Goal: Task Accomplishment & Management: Manage account settings

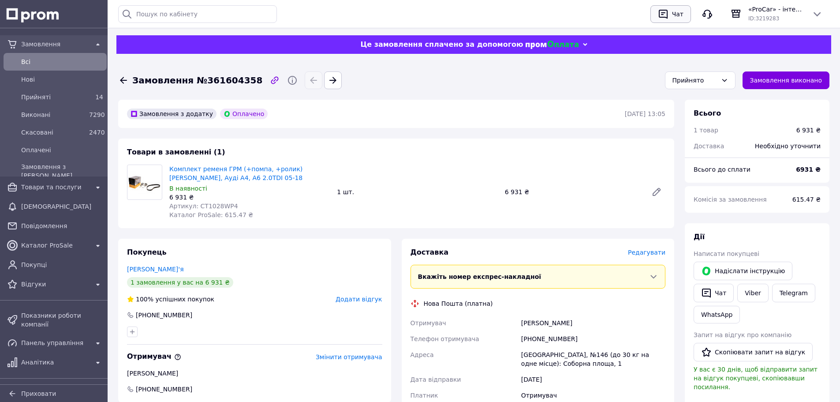
click at [675, 11] on div "Чат" at bounding box center [677, 13] width 15 height 13
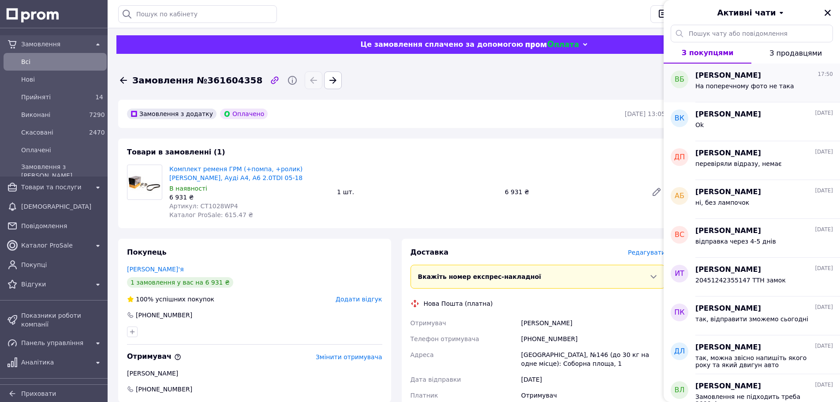
click at [761, 82] on span "На поперечному фото не така" at bounding box center [744, 85] width 99 height 7
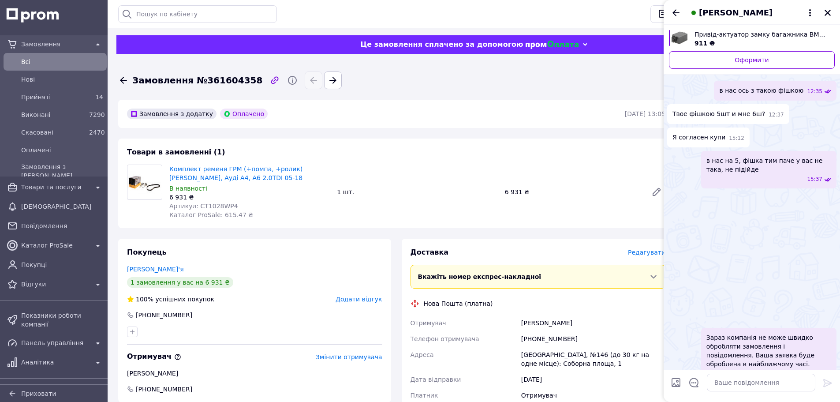
scroll to position [492, 0]
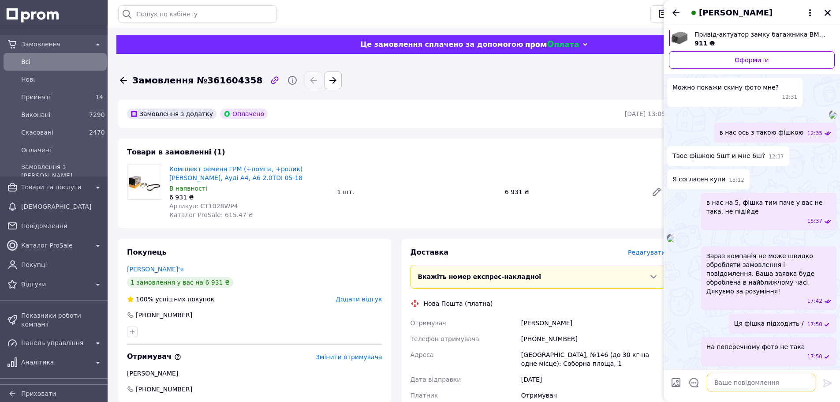
click at [791, 384] on textarea at bounding box center [761, 382] width 108 height 18
type textarea "відправка через 4-5 днів"
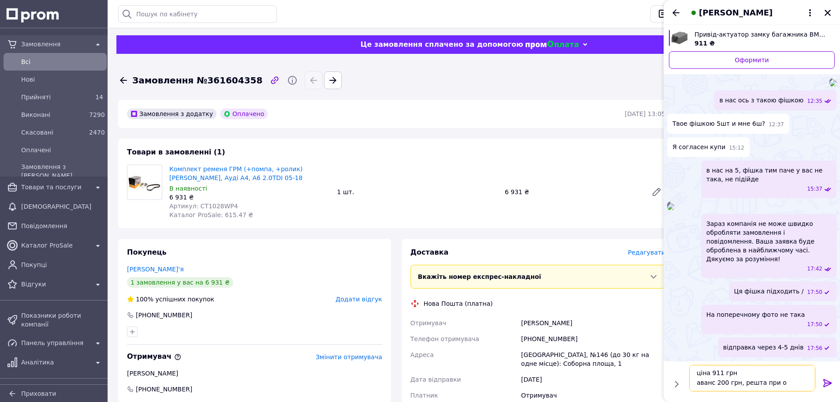
scroll to position [1, 0]
type textarea "ціна 911 грн аванс 200 грн, решта при отриманні"
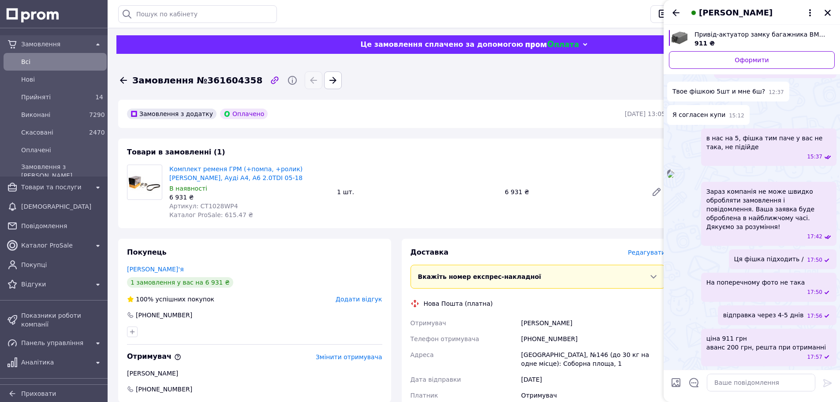
click at [122, 83] on icon at bounding box center [123, 80] width 11 height 11
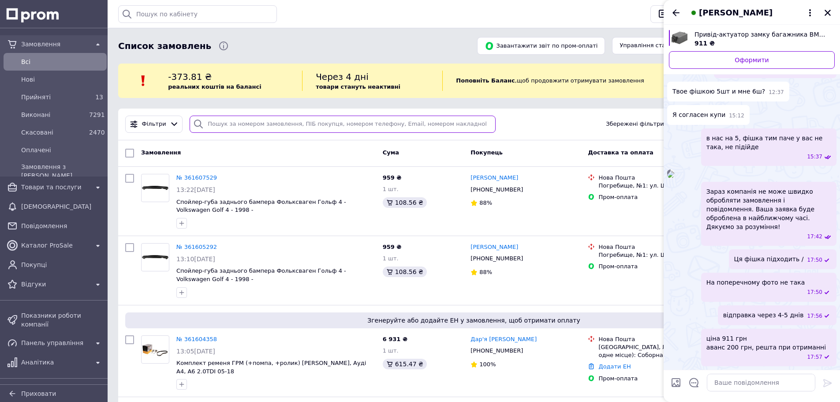
click at [223, 124] on input "search" at bounding box center [343, 123] width 306 height 17
paste input "380953105240"
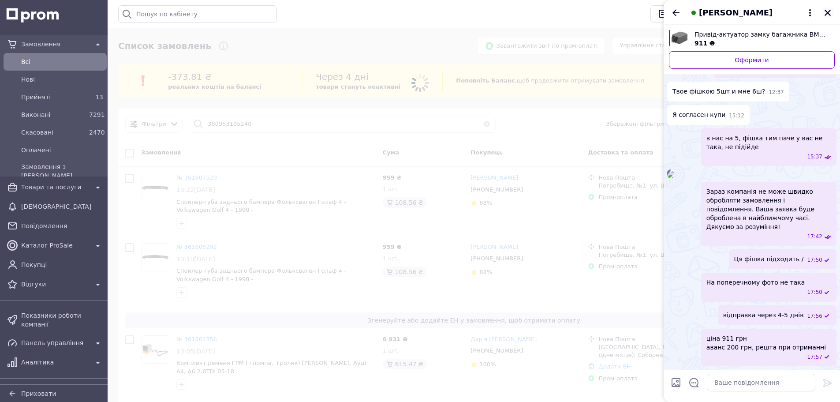
click at [828, 14] on icon "Закрити" at bounding box center [827, 13] width 6 height 6
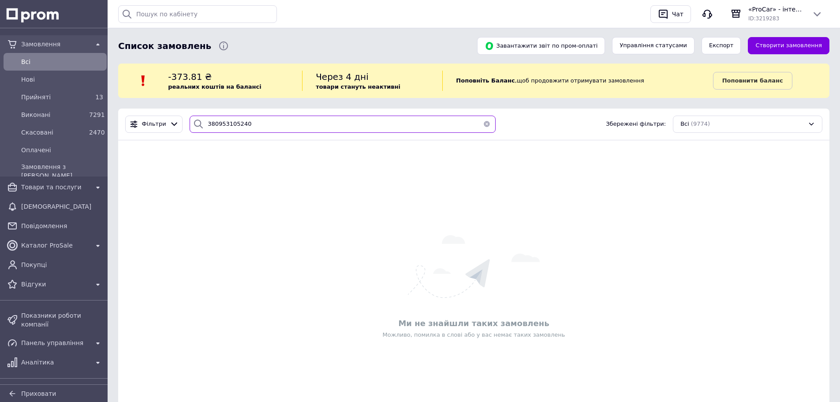
drag, startPoint x: 211, startPoint y: 123, endPoint x: 206, endPoint y: 124, distance: 5.5
click at [206, 124] on input "380953105240" at bounding box center [343, 123] width 306 height 17
type input "0953105240"
click at [480, 124] on button "button" at bounding box center [487, 123] width 18 height 17
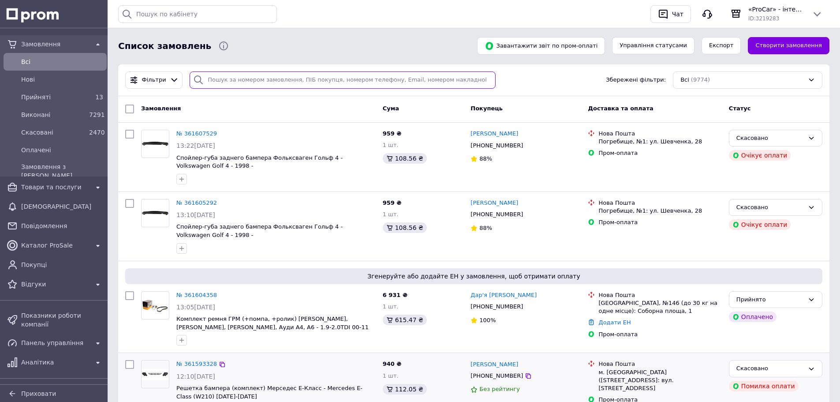
scroll to position [132, 0]
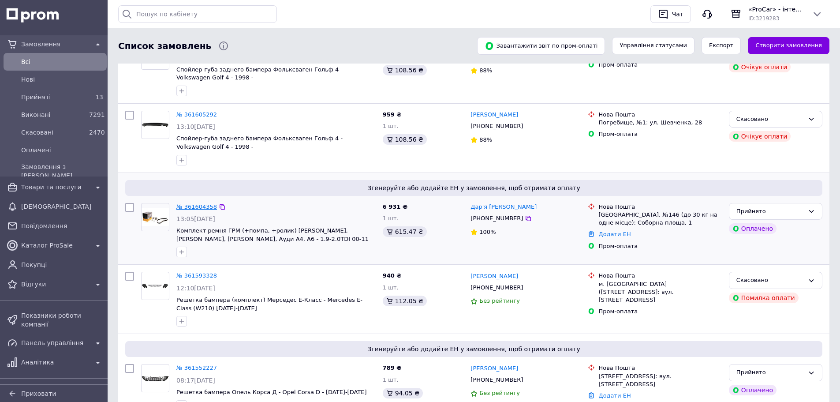
click at [197, 208] on link "№ 361604358" at bounding box center [196, 206] width 41 height 7
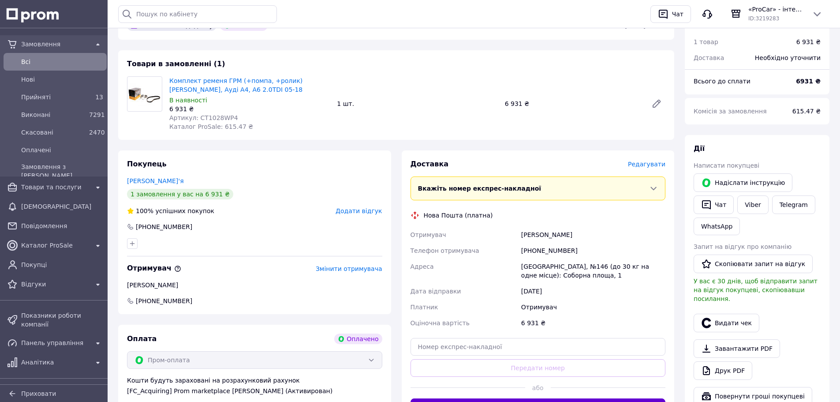
scroll to position [132, 0]
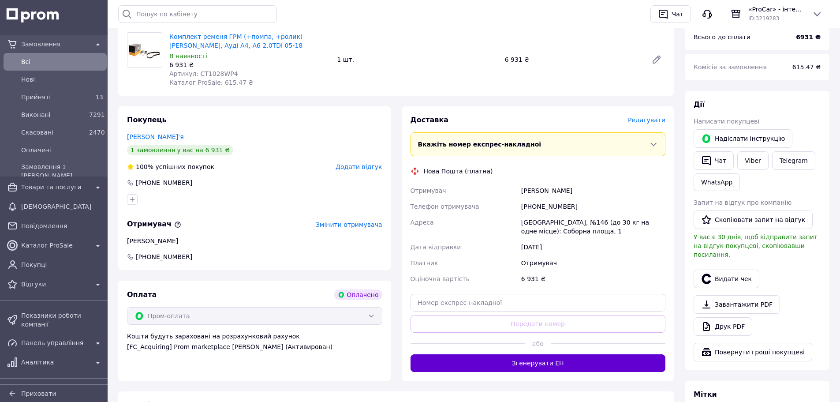
click at [554, 361] on button "Згенерувати ЕН" at bounding box center [537, 363] width 255 height 18
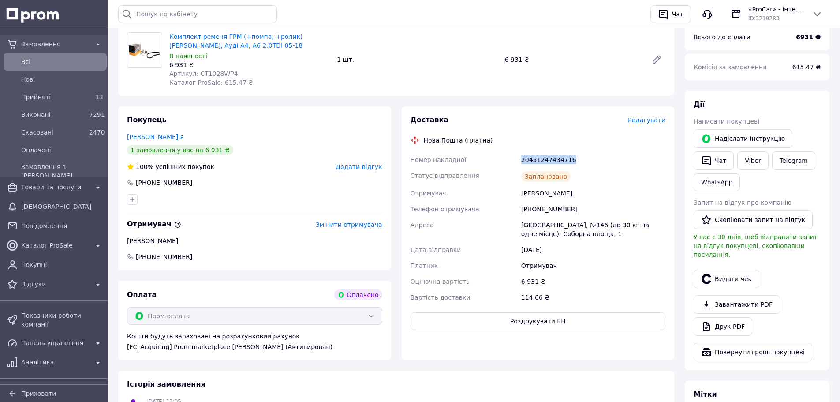
drag, startPoint x: 519, startPoint y: 161, endPoint x: 611, endPoint y: 163, distance: 92.2
click at [611, 163] on div "20451247434716" at bounding box center [593, 160] width 148 height 16
copy div "20451247434716"
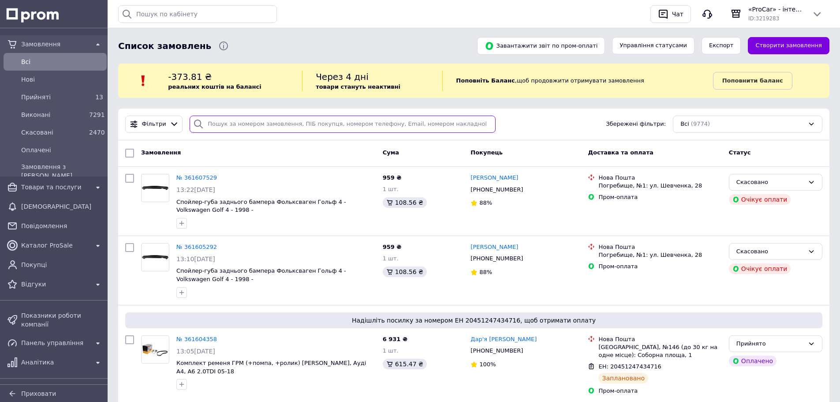
click at [258, 121] on input "search" at bounding box center [343, 123] width 306 height 17
paste input "380962907950"
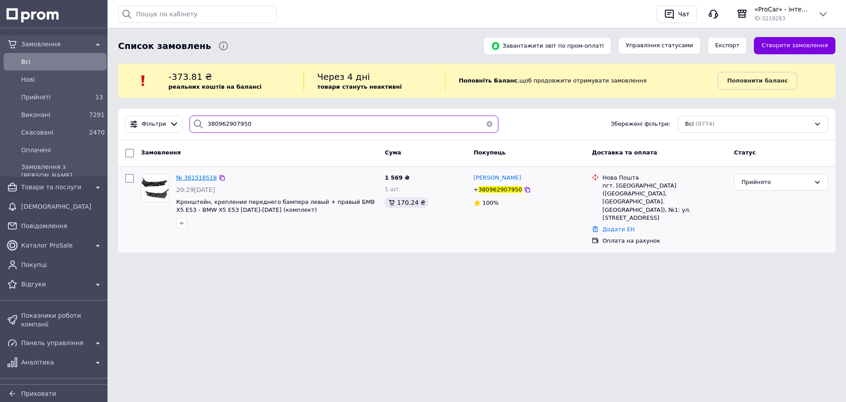
type input "380962907950"
click at [205, 179] on span "№ 361518518" at bounding box center [196, 177] width 41 height 7
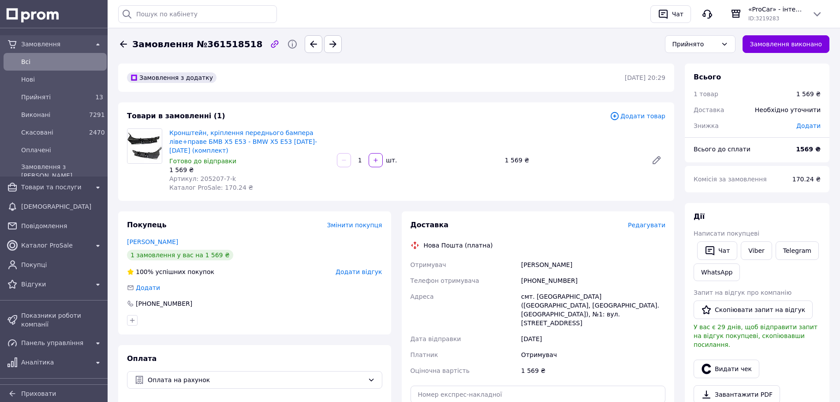
click at [647, 221] on span "Редагувати" at bounding box center [646, 224] width 37 height 7
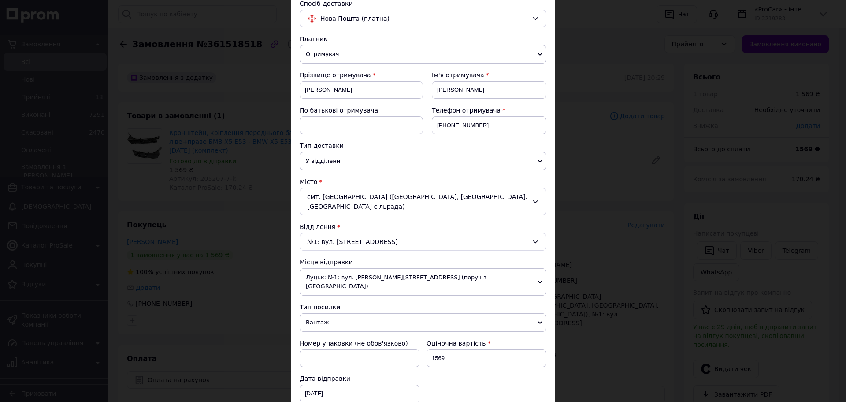
scroll to position [156, 0]
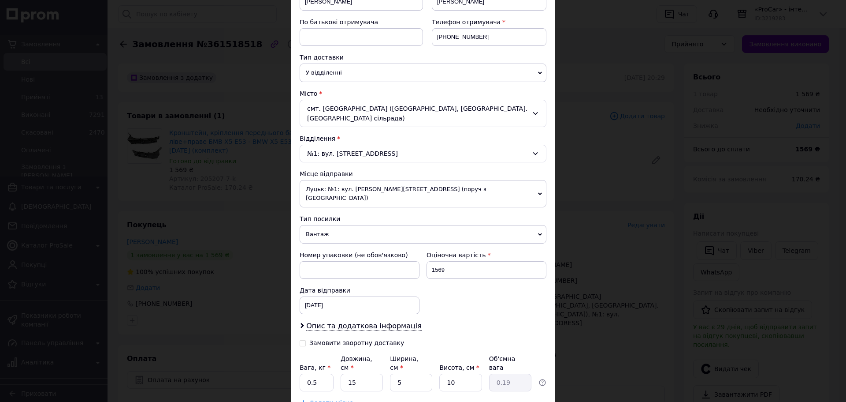
click at [304, 339] on input "Замовити зворотну доставку" at bounding box center [303, 342] width 6 height 6
checkbox input "true"
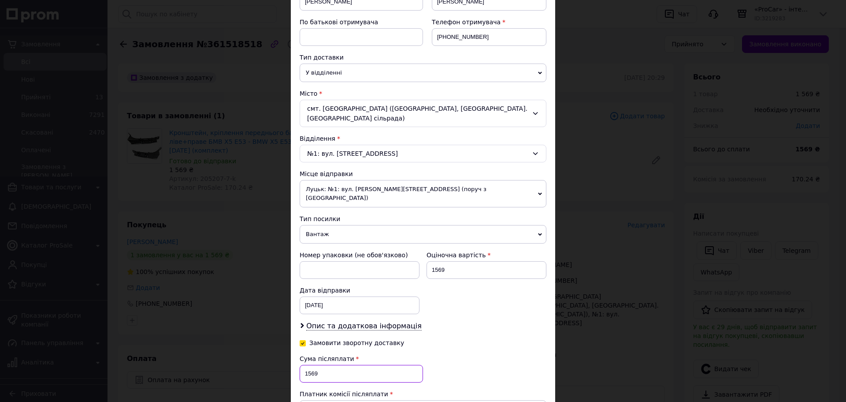
click at [308, 365] on input "1569" at bounding box center [361, 374] width 123 height 18
type input "1369"
click at [451, 354] on div "Сума післяплати 1369 Платник комісії післяплати Отримувач Відправник Комісія за…" at bounding box center [423, 394] width 247 height 80
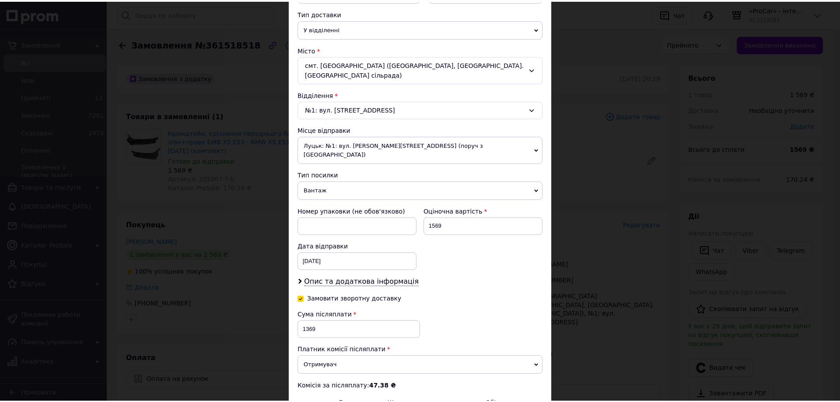
scroll to position [288, 0]
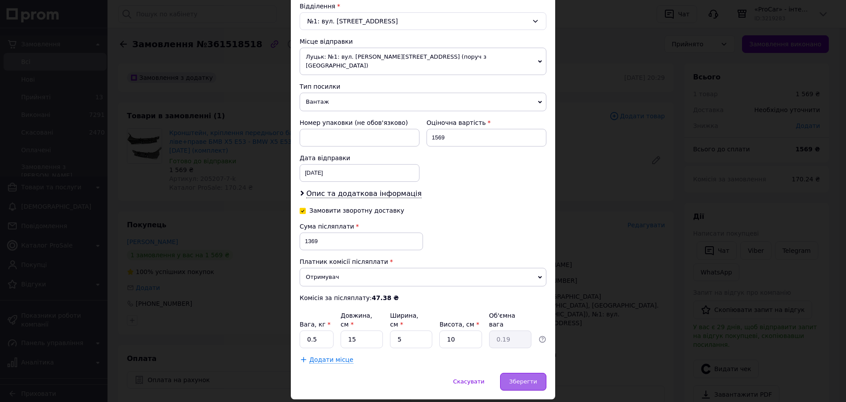
click at [525, 372] on div "Зберегти" at bounding box center [523, 381] width 46 height 18
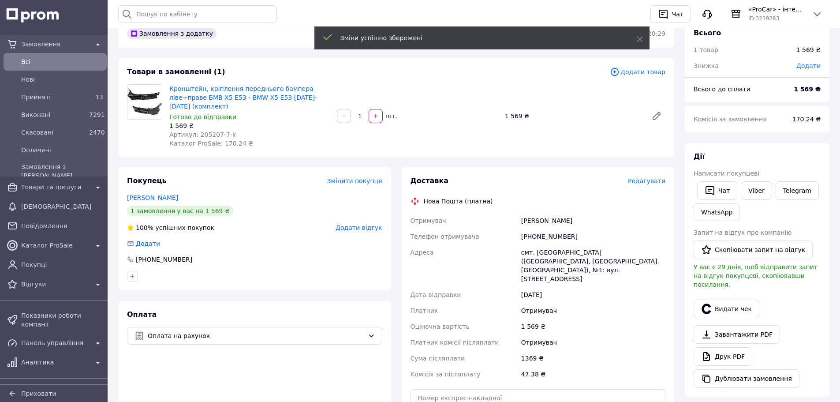
scroll to position [88, 0]
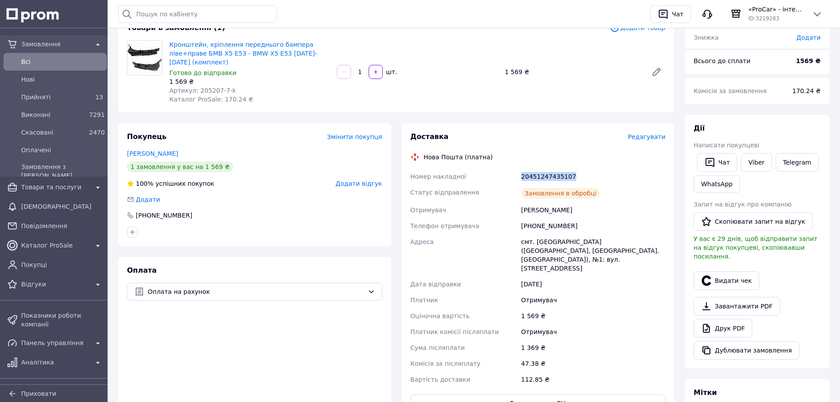
drag, startPoint x: 521, startPoint y: 168, endPoint x: 586, endPoint y: 163, distance: 65.4
click at [586, 168] on div "20451247435107" at bounding box center [593, 176] width 148 height 16
copy div "20451247435107"
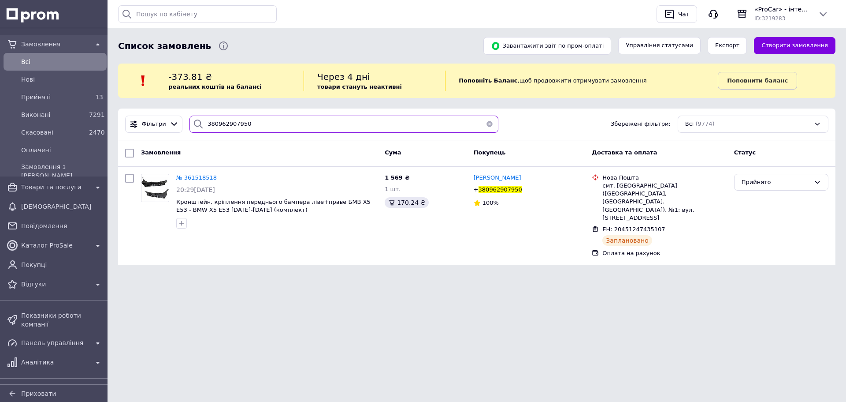
drag, startPoint x: 209, startPoint y: 130, endPoint x: 220, endPoint y: 131, distance: 11.1
click at [204, 129] on input "380962907950" at bounding box center [344, 123] width 309 height 17
paste input "5409690"
type input "380954096900"
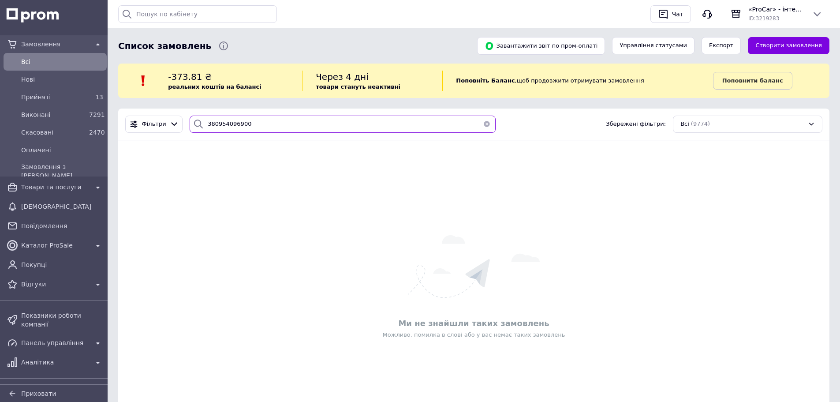
click at [184, 114] on div "Фільтри 380954096900 Збережені фільтри: Всі (9774)" at bounding box center [473, 124] width 711 height 32
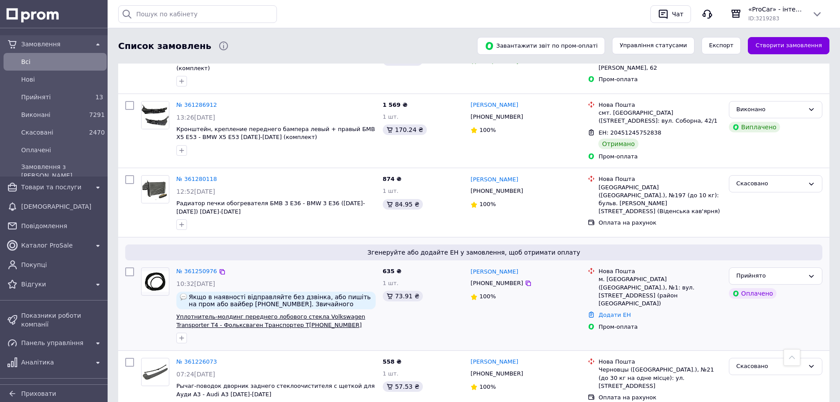
scroll to position [926, 0]
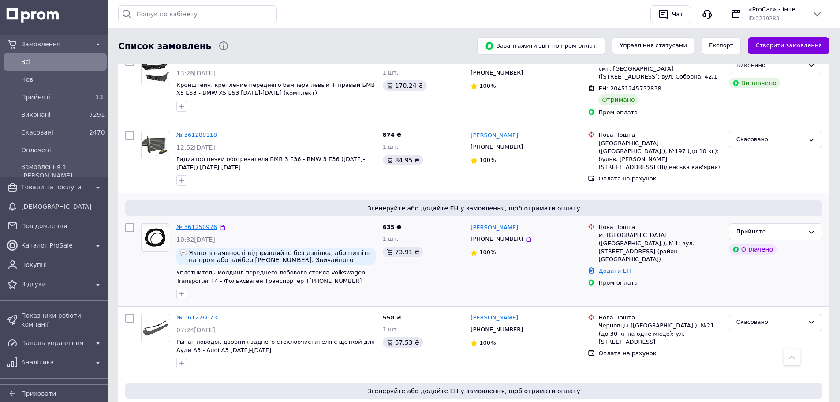
click at [205, 223] on link "№ 361250976" at bounding box center [196, 226] width 41 height 7
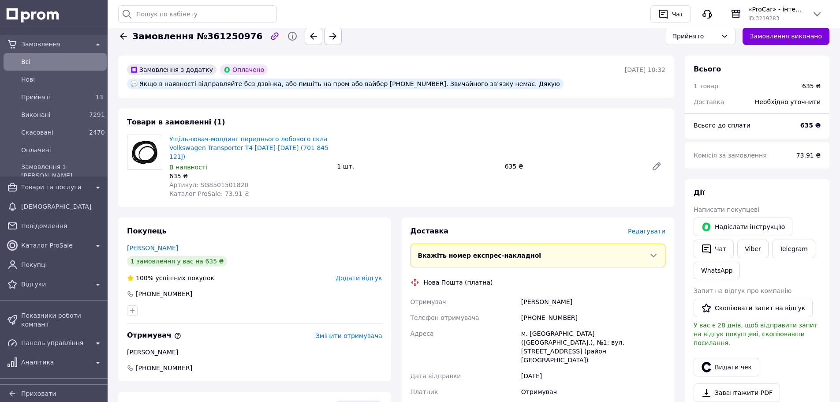
scroll to position [132, 0]
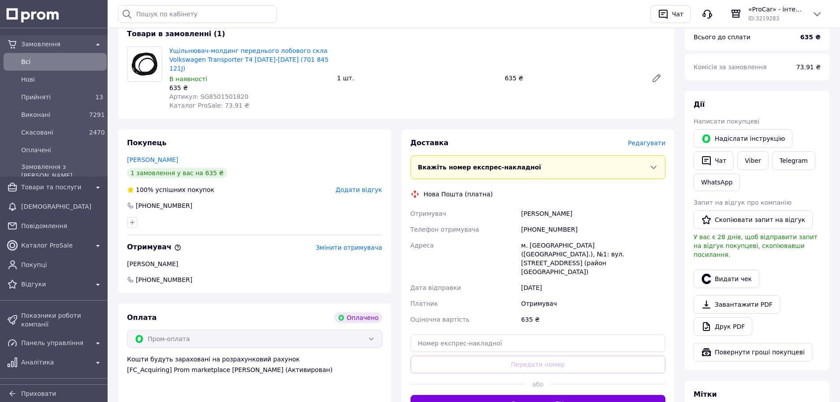
drag, startPoint x: 526, startPoint y: 374, endPoint x: 532, endPoint y: 375, distance: 5.9
click at [528, 395] on button "Згенерувати ЕН" at bounding box center [537, 404] width 255 height 18
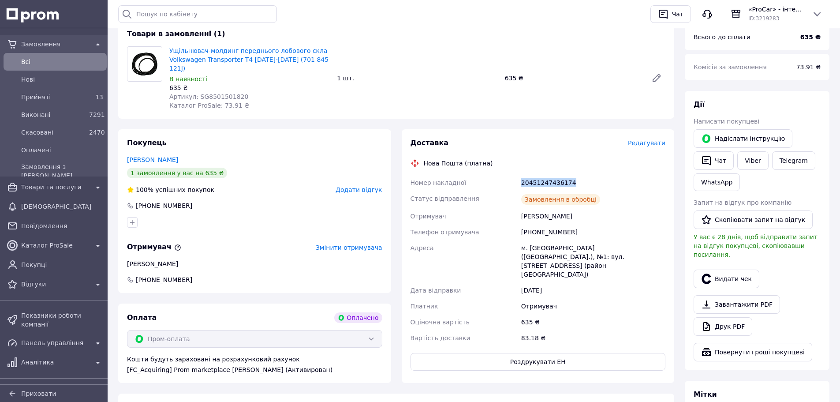
drag, startPoint x: 522, startPoint y: 175, endPoint x: 573, endPoint y: 177, distance: 51.2
click at [571, 177] on div "20451247436174" at bounding box center [593, 183] width 148 height 16
copy div "20451247436174"
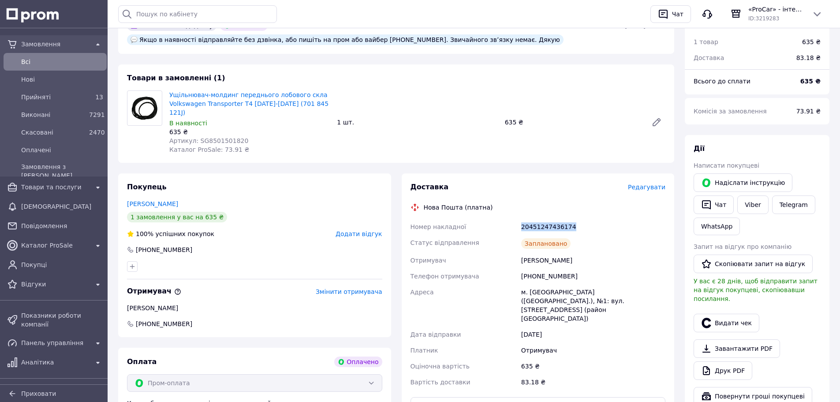
scroll to position [44, 0]
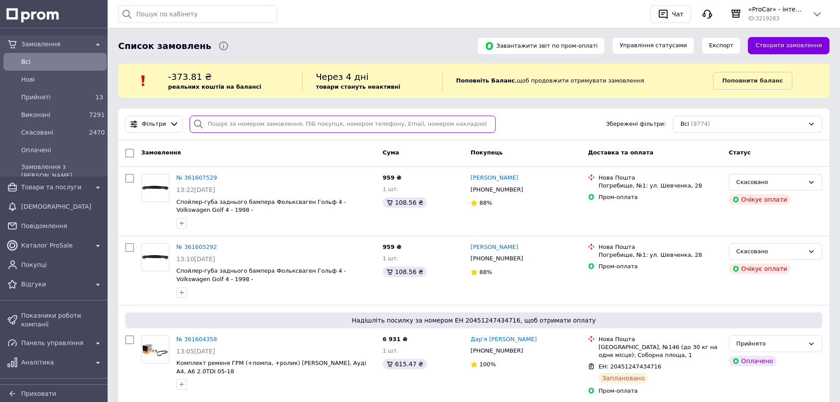
click at [230, 130] on input "search" at bounding box center [343, 123] width 306 height 17
paste input "380682876005"
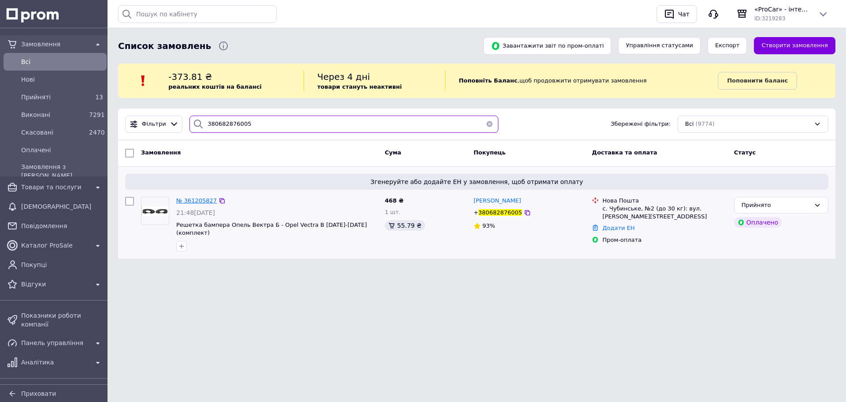
type input "380682876005"
click at [196, 201] on span "№ 361205827" at bounding box center [196, 200] width 41 height 7
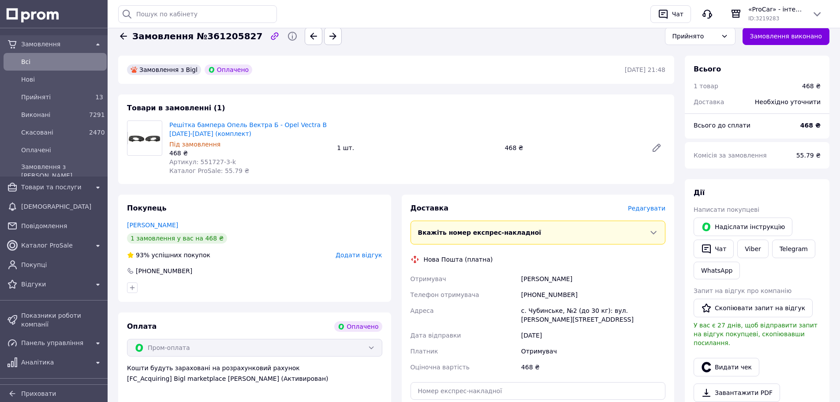
scroll to position [132, 0]
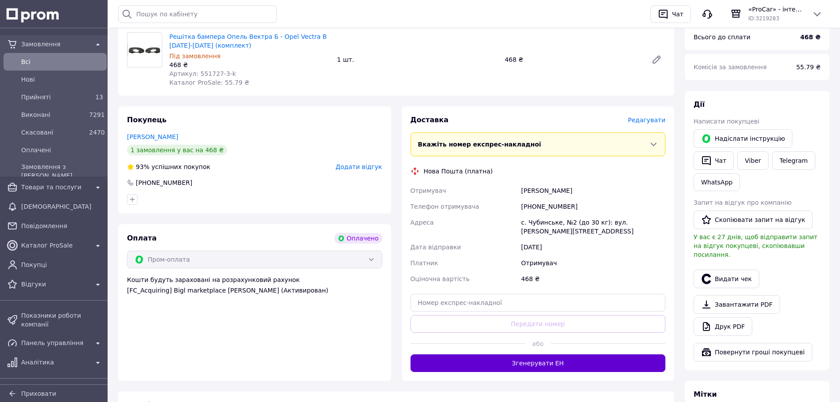
click at [537, 354] on button "Згенерувати ЕН" at bounding box center [537, 363] width 255 height 18
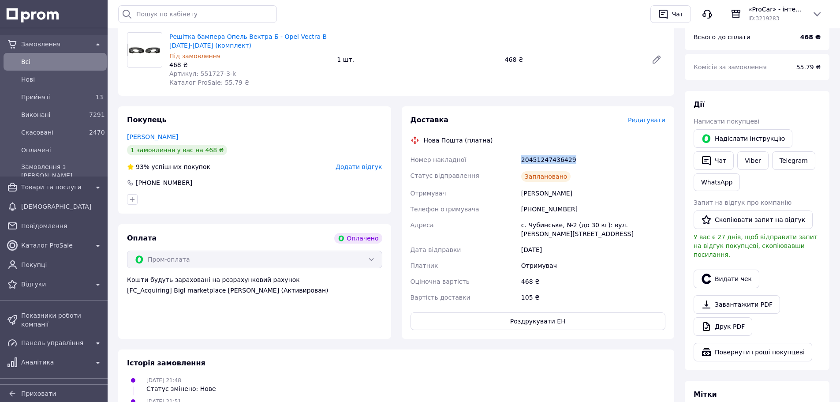
drag, startPoint x: 521, startPoint y: 157, endPoint x: 594, endPoint y: 164, distance: 72.6
click at [594, 164] on div "20451247436429" at bounding box center [593, 160] width 148 height 16
copy div "20451247436429"
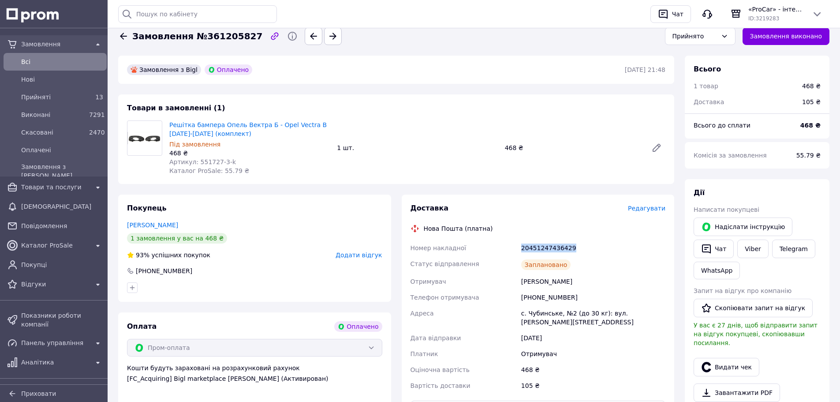
scroll to position [0, 0]
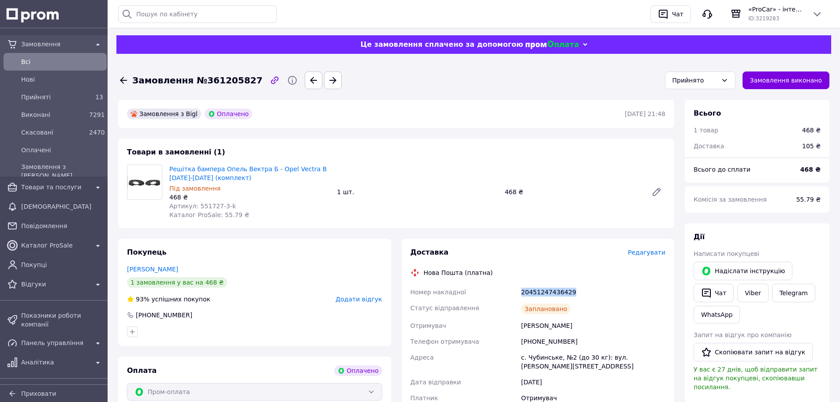
click at [124, 85] on icon at bounding box center [123, 80] width 11 height 11
